Goal: Task Accomplishment & Management: Complete application form

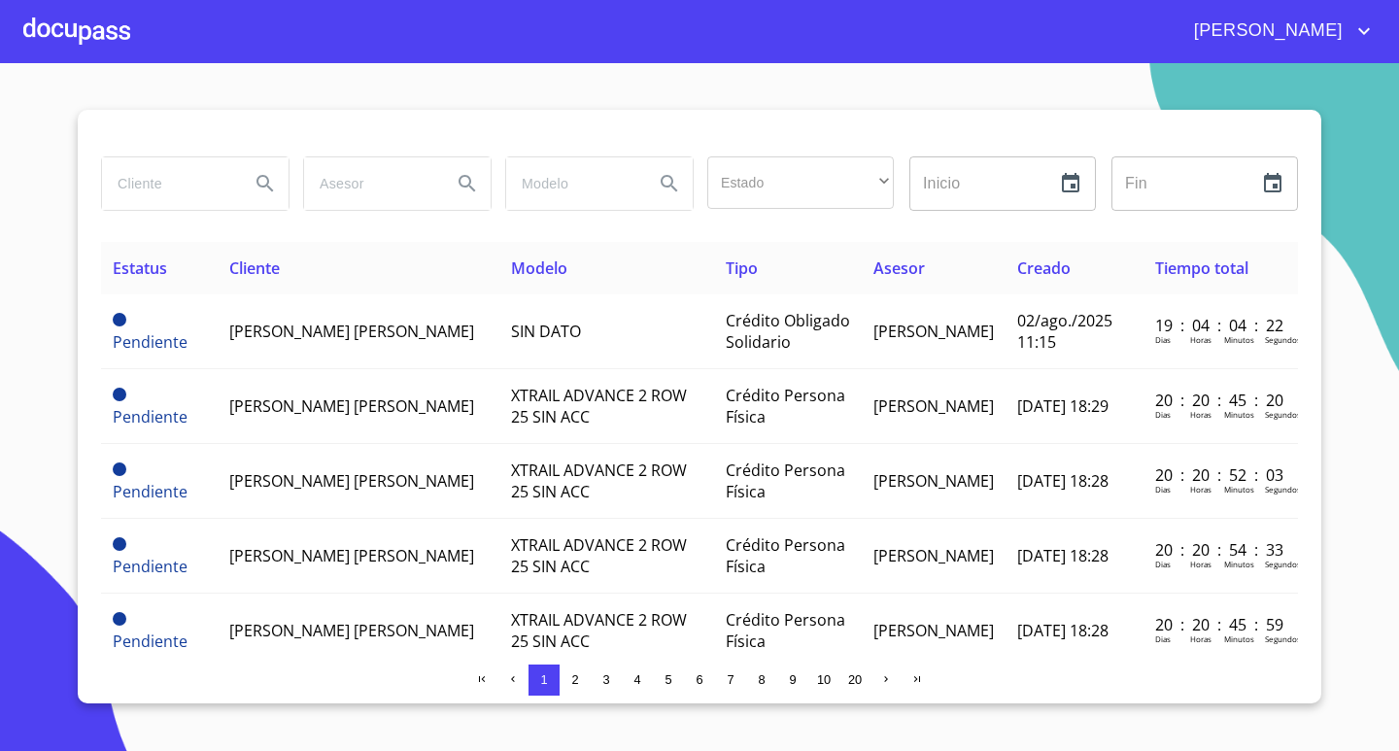
click at [58, 17] on div at bounding box center [76, 31] width 107 height 62
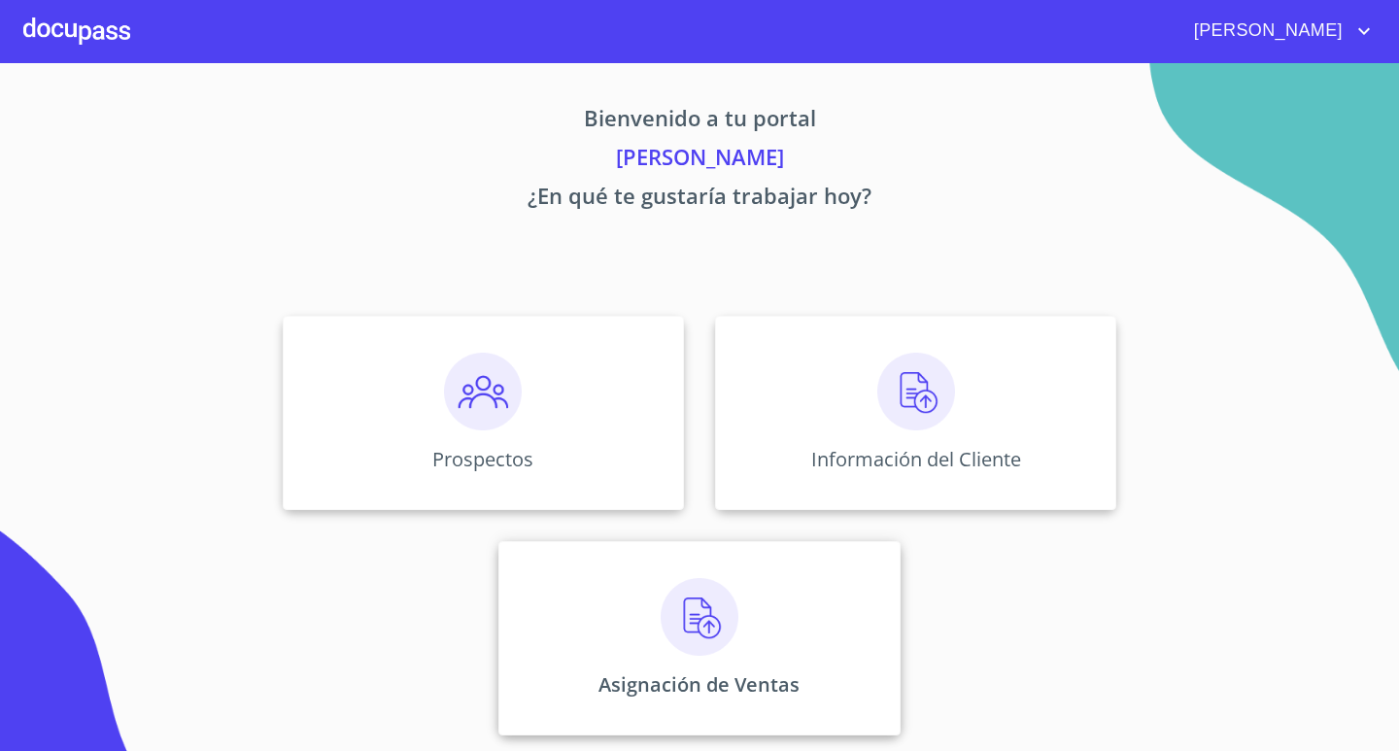
click at [740, 662] on div "Asignación de Ventas" at bounding box center [698, 638] width 401 height 194
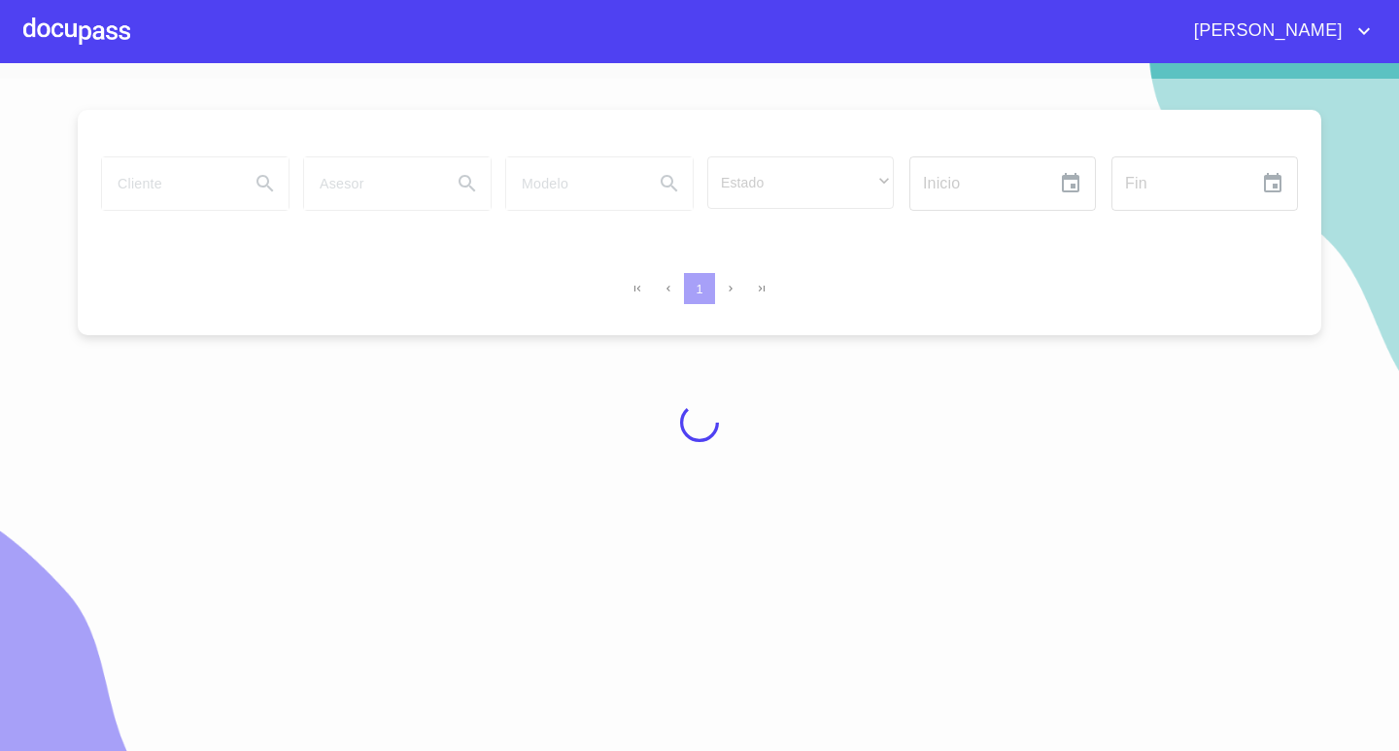
click at [189, 181] on div at bounding box center [699, 423] width 1399 height 688
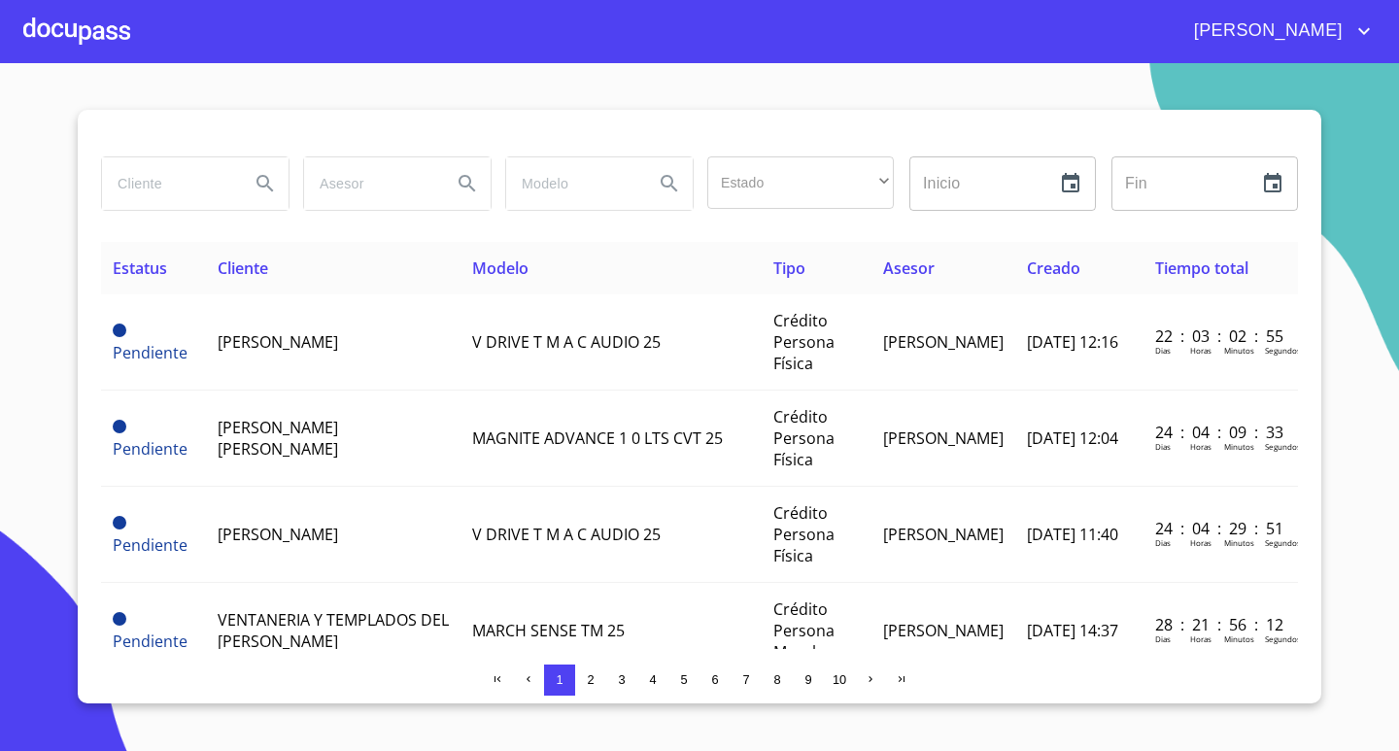
click at [185, 191] on input "search" at bounding box center [168, 183] width 132 height 52
type input "[PERSON_NAME]"
click at [267, 181] on icon "Search" at bounding box center [264, 183] width 17 height 17
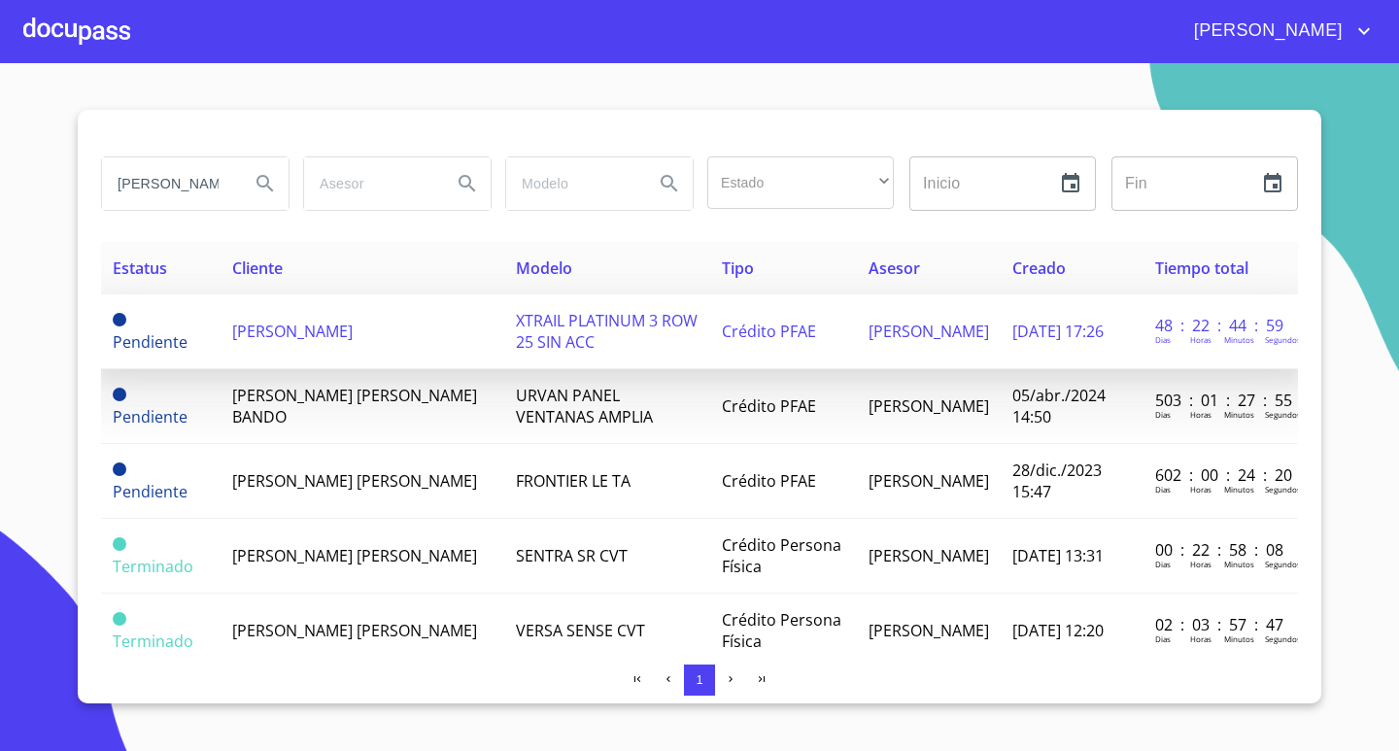
click at [324, 335] on span "[PERSON_NAME]" at bounding box center [292, 331] width 120 height 21
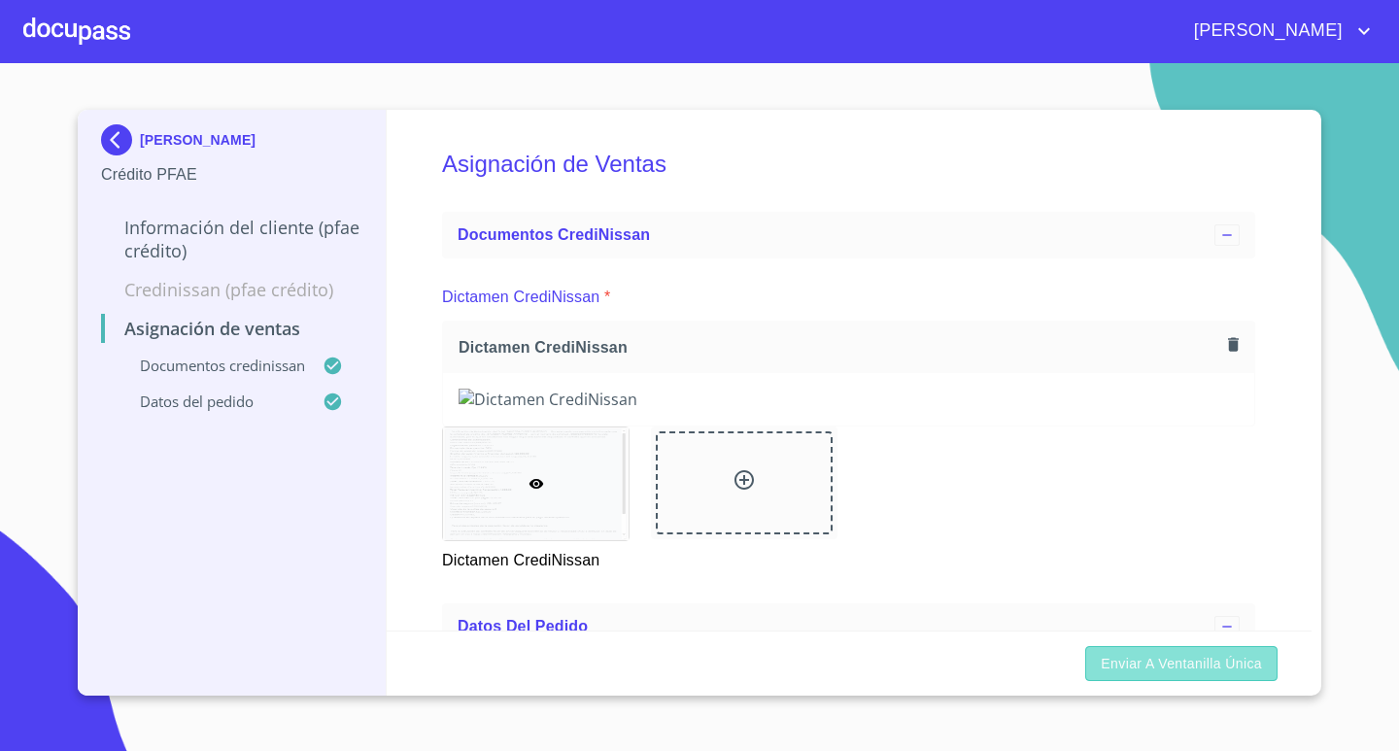
click at [1201, 664] on span "Enviar a Ventanilla única" at bounding box center [1181, 664] width 161 height 24
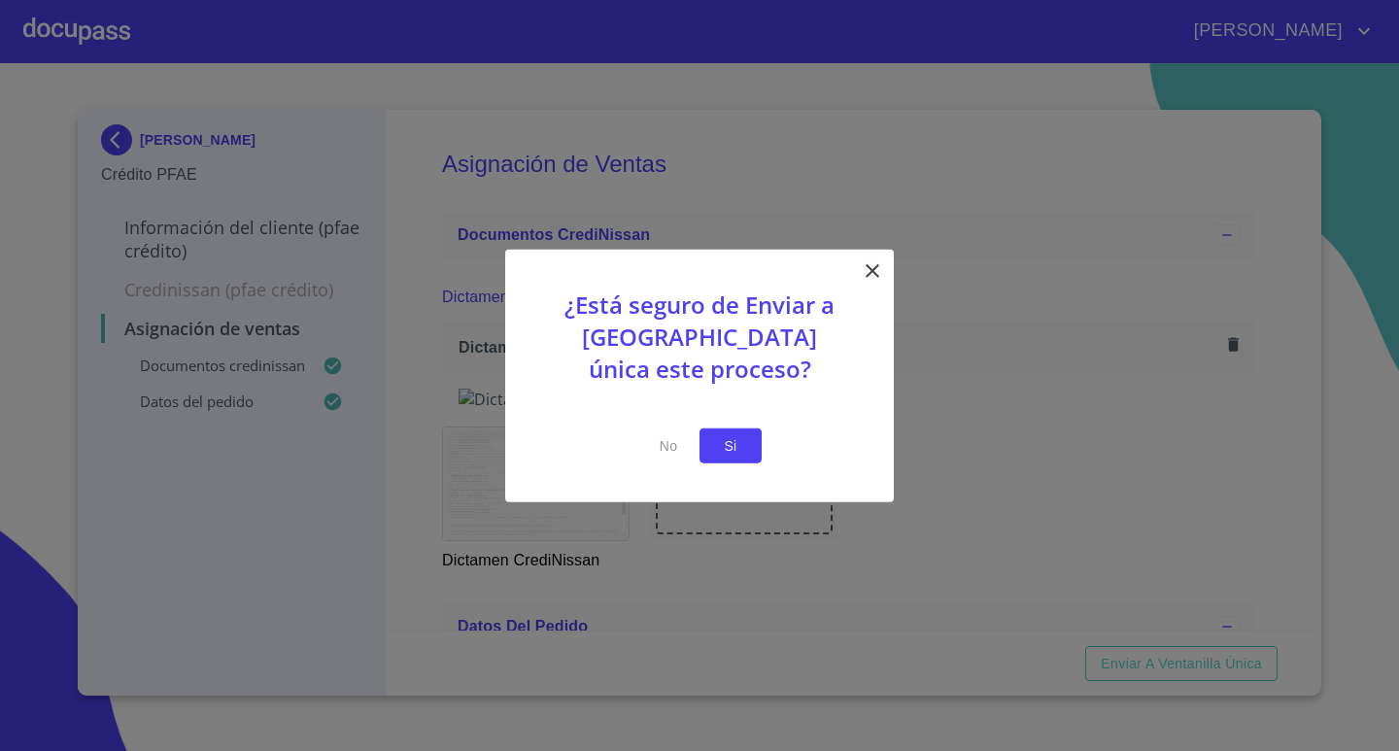
click at [722, 459] on button "Si" at bounding box center [731, 445] width 62 height 36
